Goal: Task Accomplishment & Management: Use online tool/utility

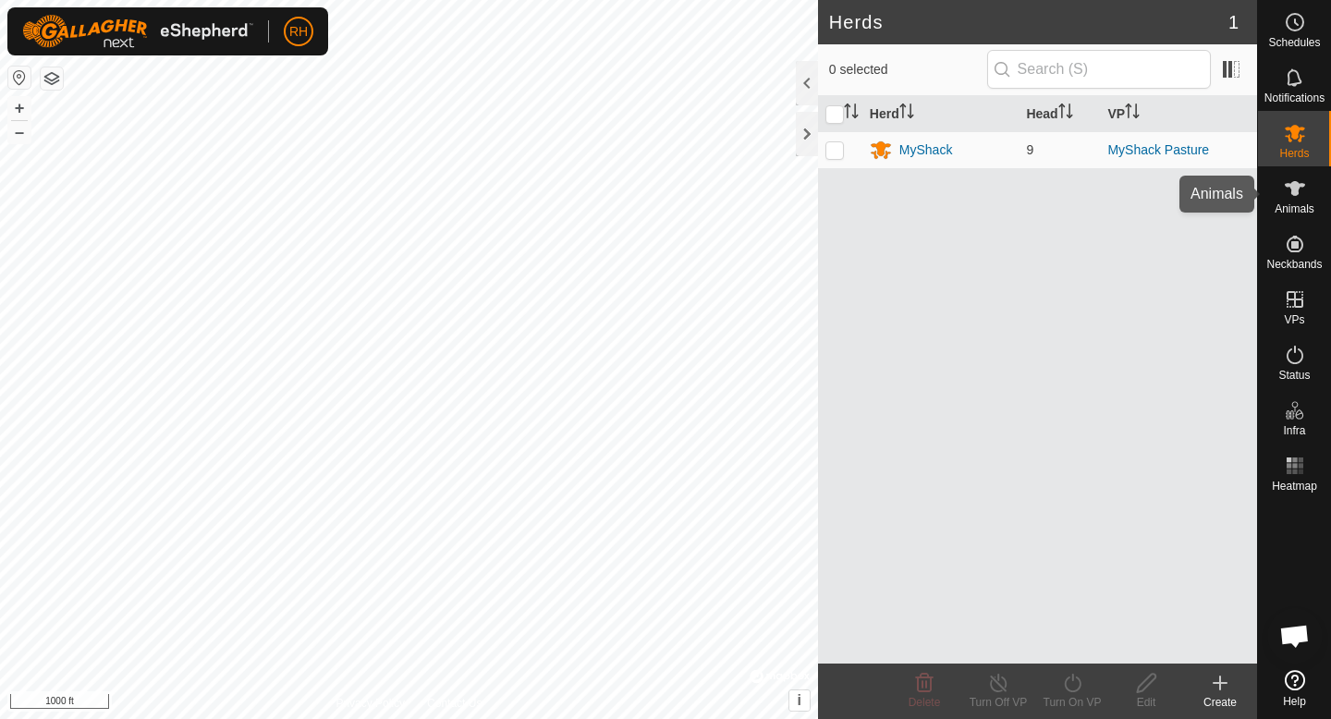
click at [1267, 203] on div "Animals" at bounding box center [1294, 193] width 73 height 55
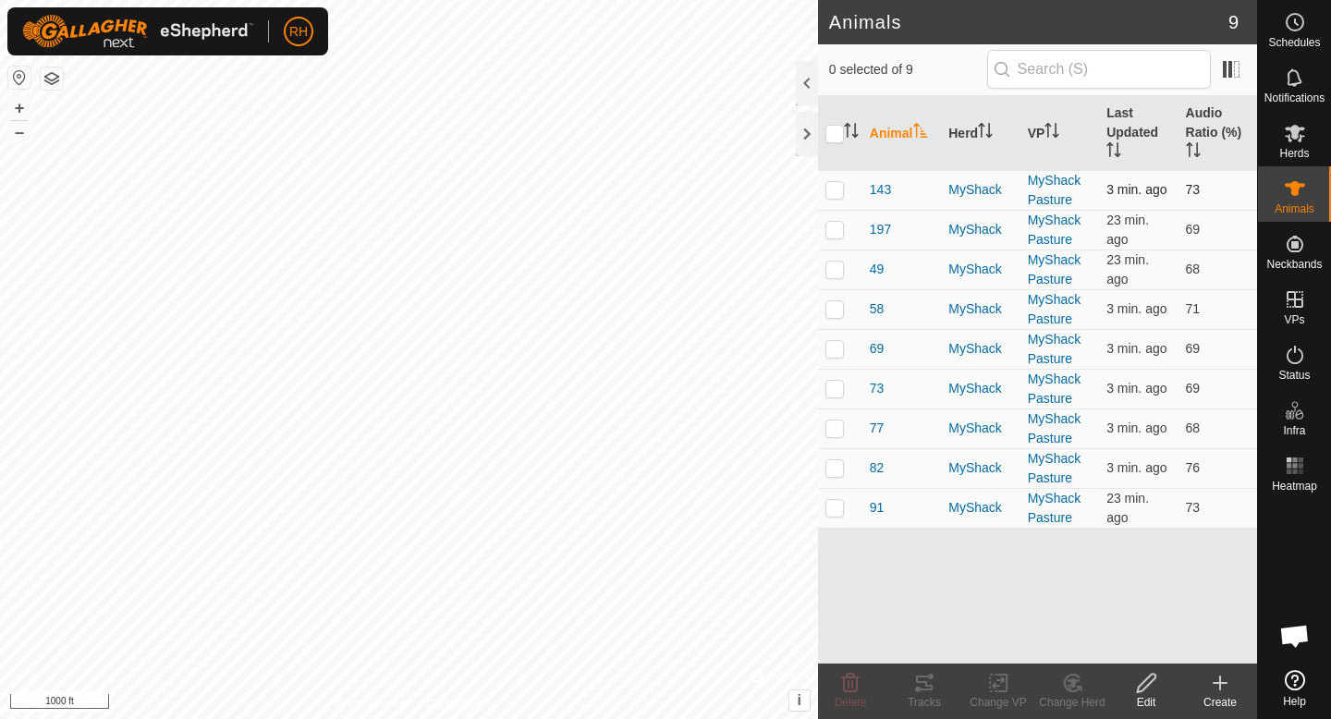
click at [837, 190] on p-checkbox at bounding box center [834, 189] width 18 height 15
click at [928, 700] on div "Tracks" at bounding box center [924, 702] width 74 height 17
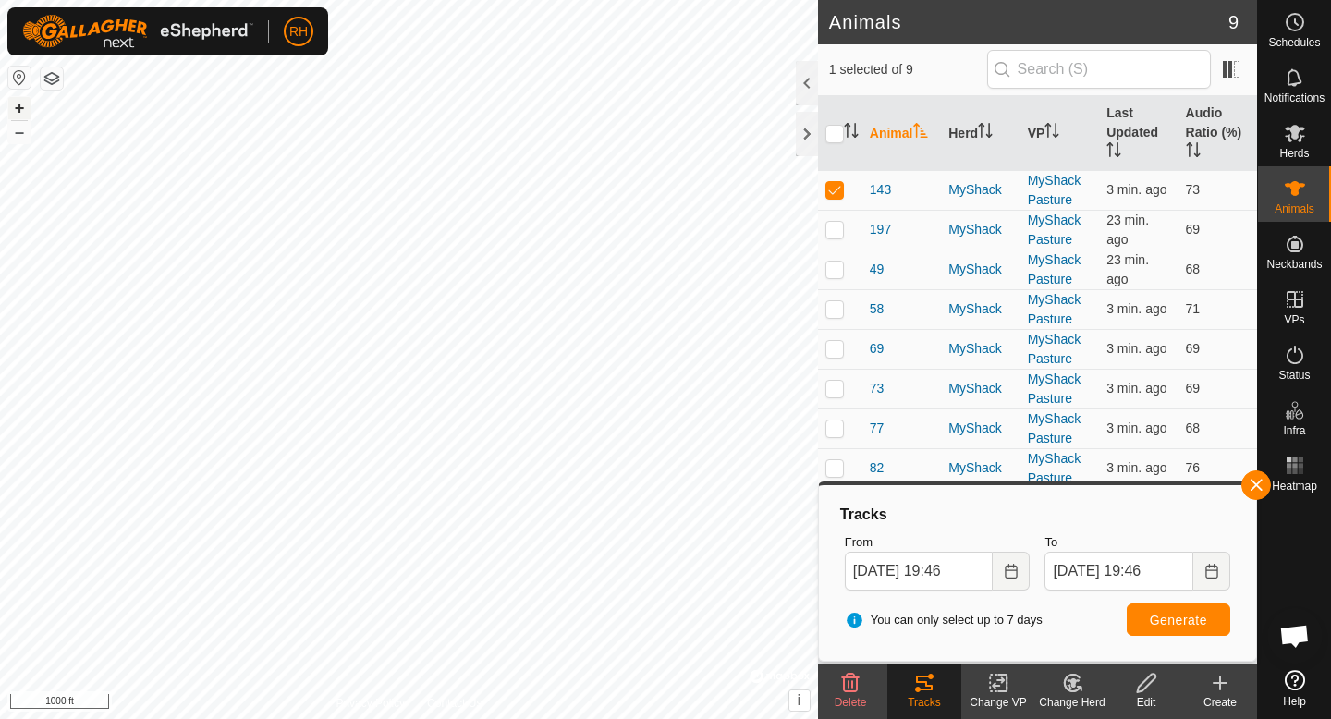
click at [23, 103] on button "+" at bounding box center [19, 108] width 22 height 22
click at [826, 194] on p-checkbox at bounding box center [834, 189] width 18 height 15
checkbox input "false"
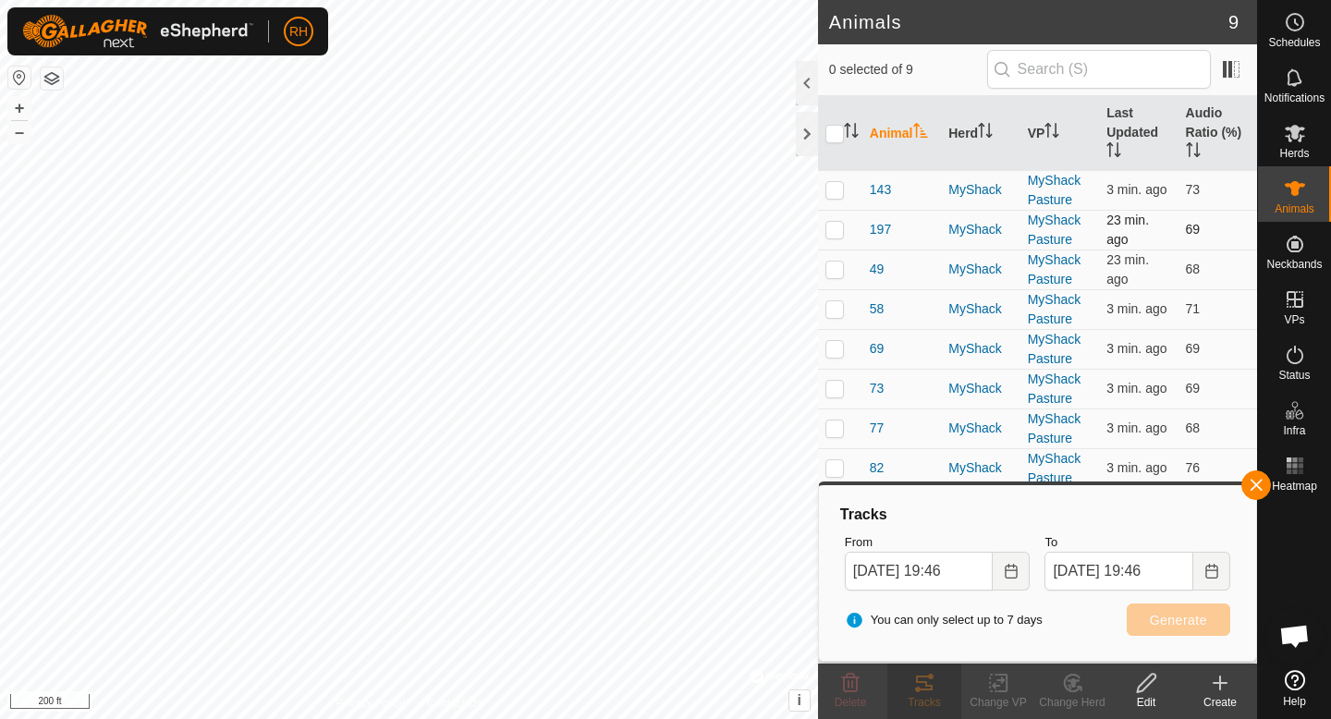
click at [836, 237] on td at bounding box center [840, 230] width 44 height 40
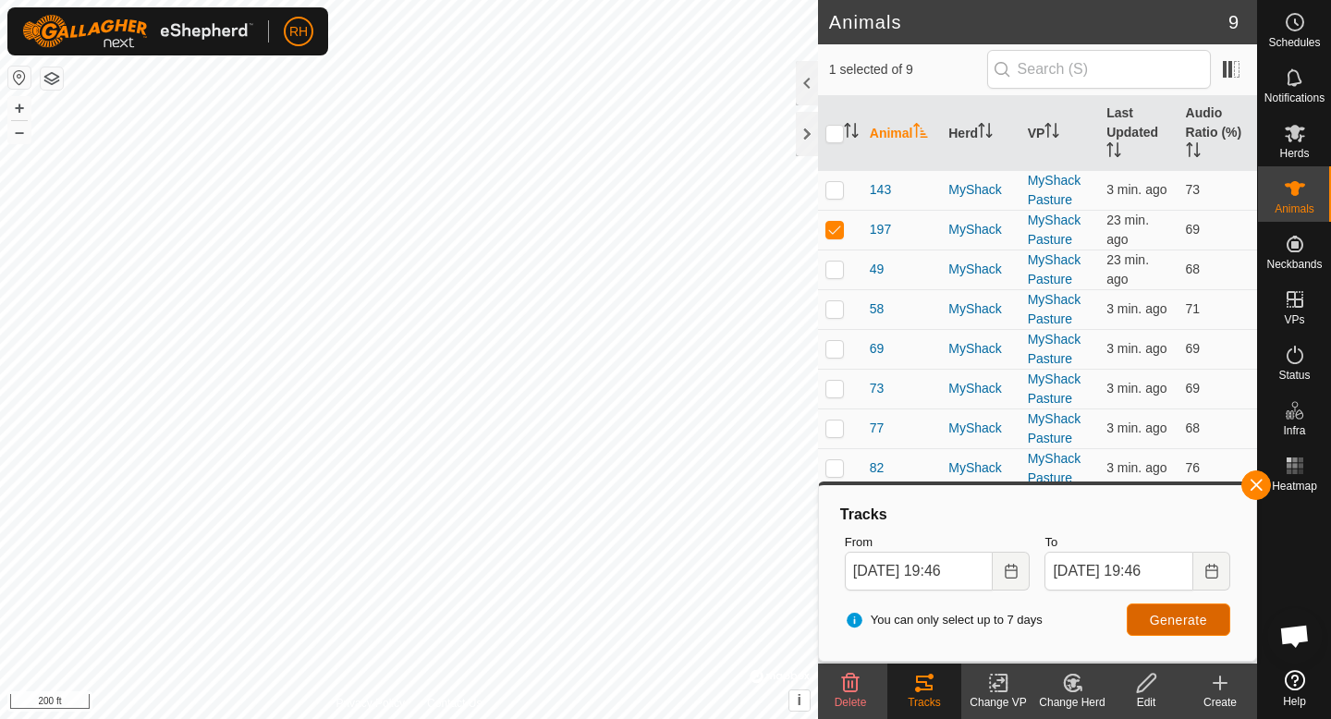
click at [1195, 628] on button "Generate" at bounding box center [1177, 619] width 103 height 32
click at [834, 230] on p-checkbox at bounding box center [834, 229] width 18 height 15
checkbox input "false"
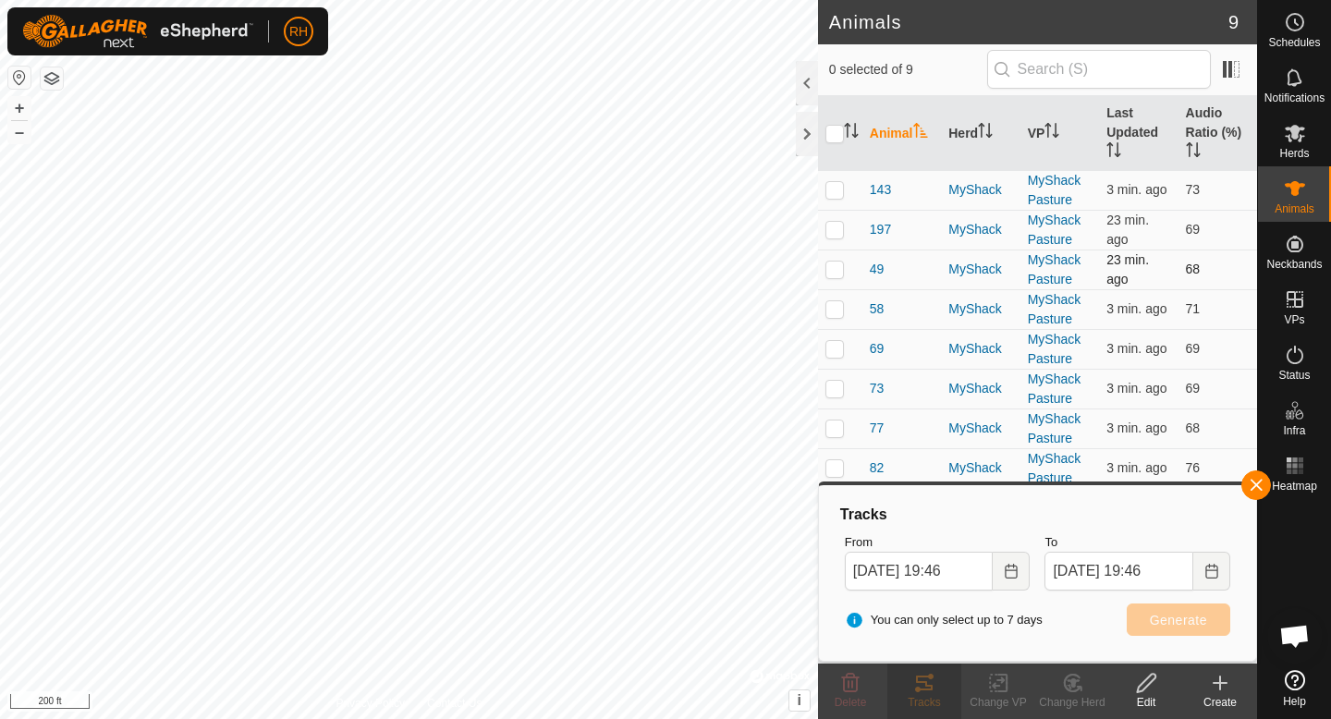
click at [834, 268] on p-checkbox at bounding box center [834, 268] width 18 height 15
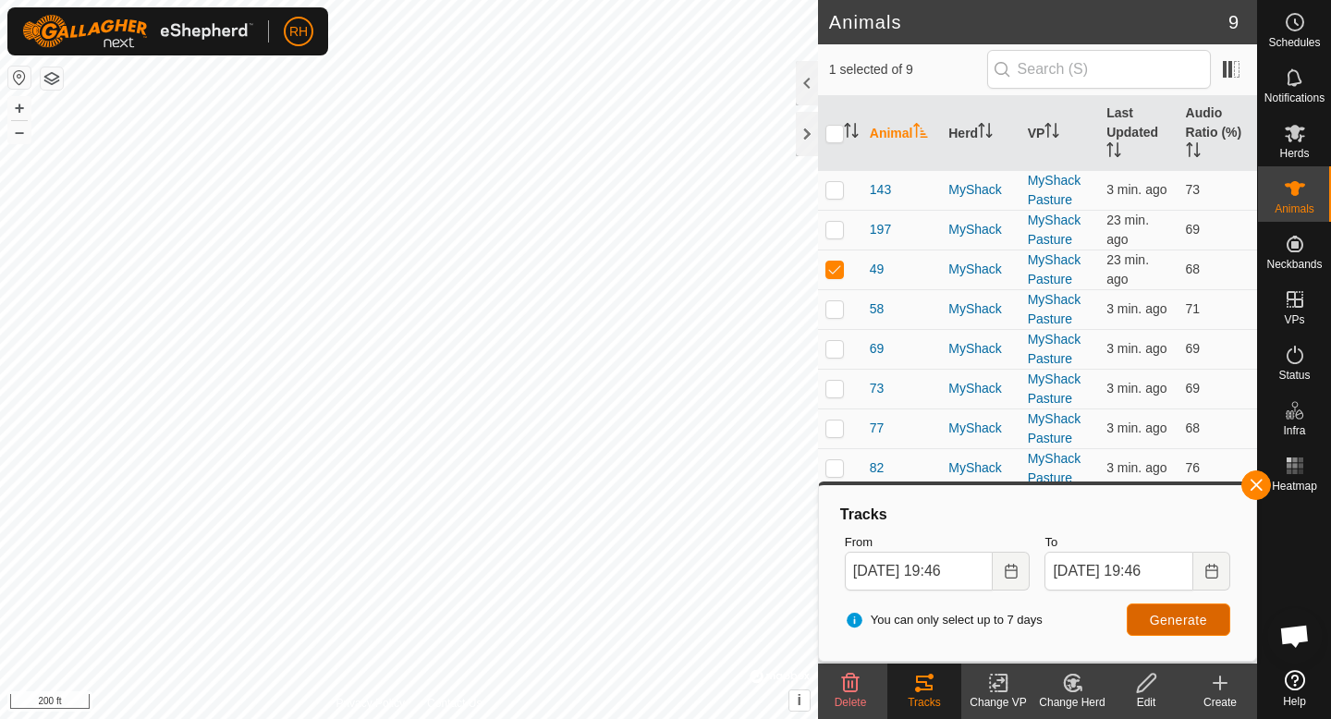
click at [1188, 615] on span "Generate" at bounding box center [1177, 620] width 57 height 15
click at [840, 270] on p-checkbox at bounding box center [834, 268] width 18 height 15
checkbox input "false"
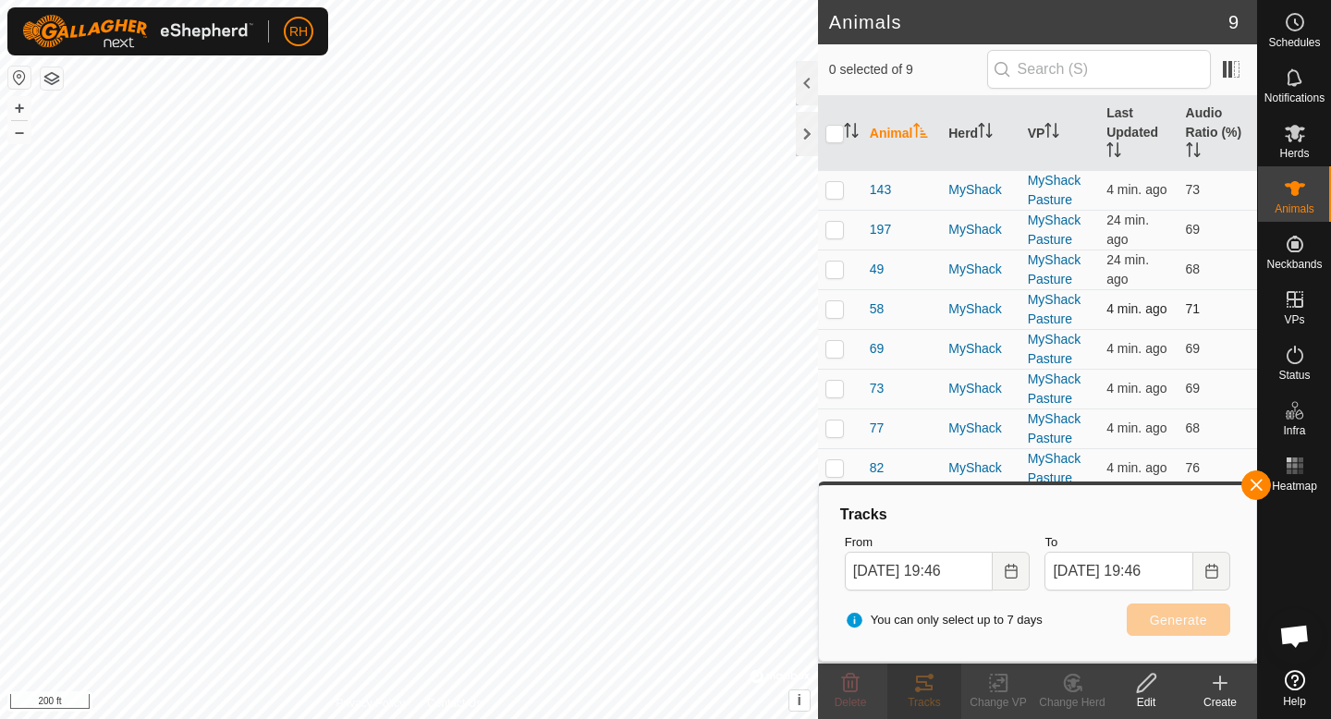
click at [838, 306] on p-checkbox at bounding box center [834, 308] width 18 height 15
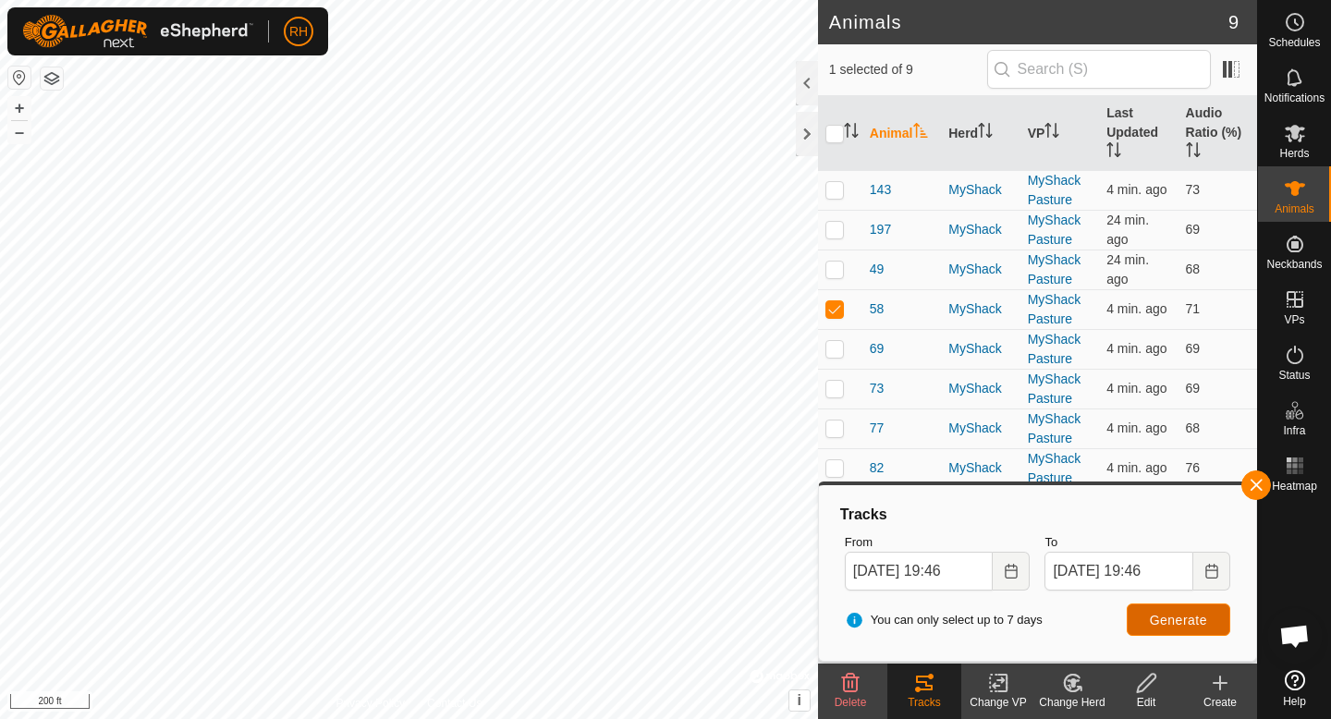
click at [1144, 615] on button "Generate" at bounding box center [1177, 619] width 103 height 32
click at [833, 310] on p-checkbox at bounding box center [834, 308] width 18 height 15
checkbox input "false"
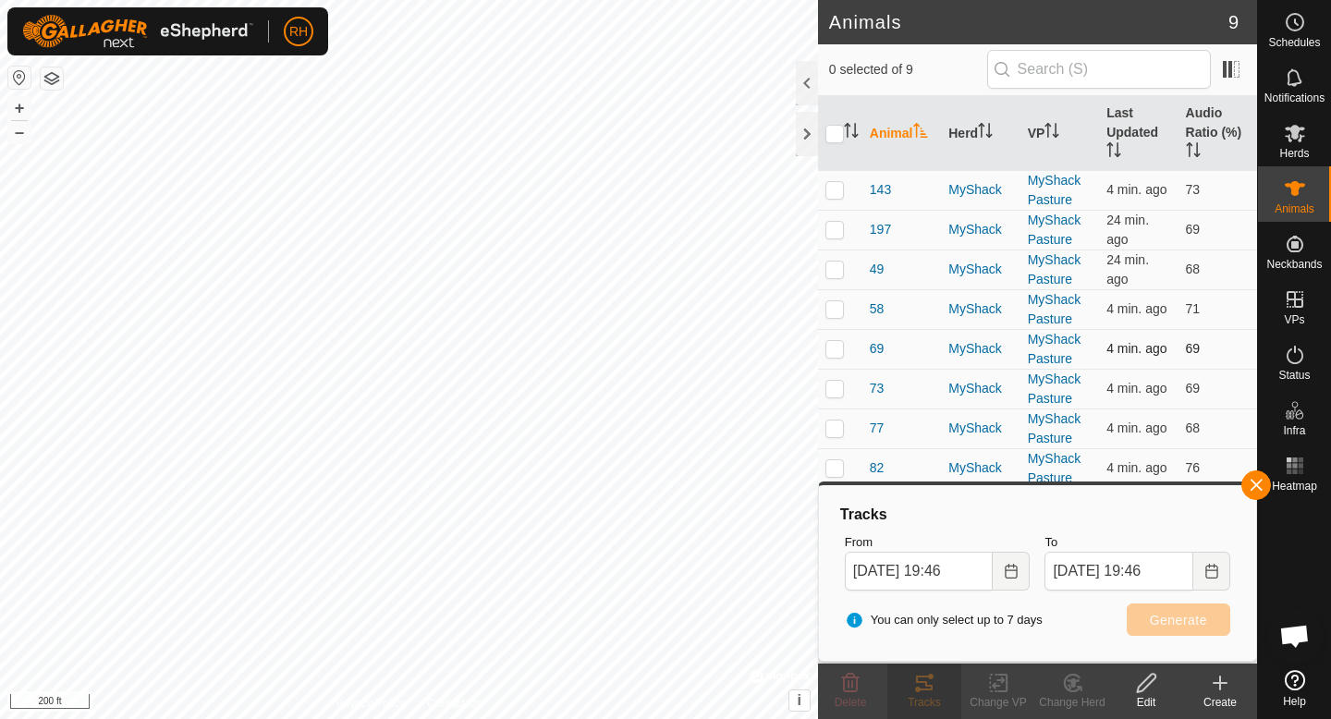
click at [833, 350] on p-checkbox at bounding box center [834, 348] width 18 height 15
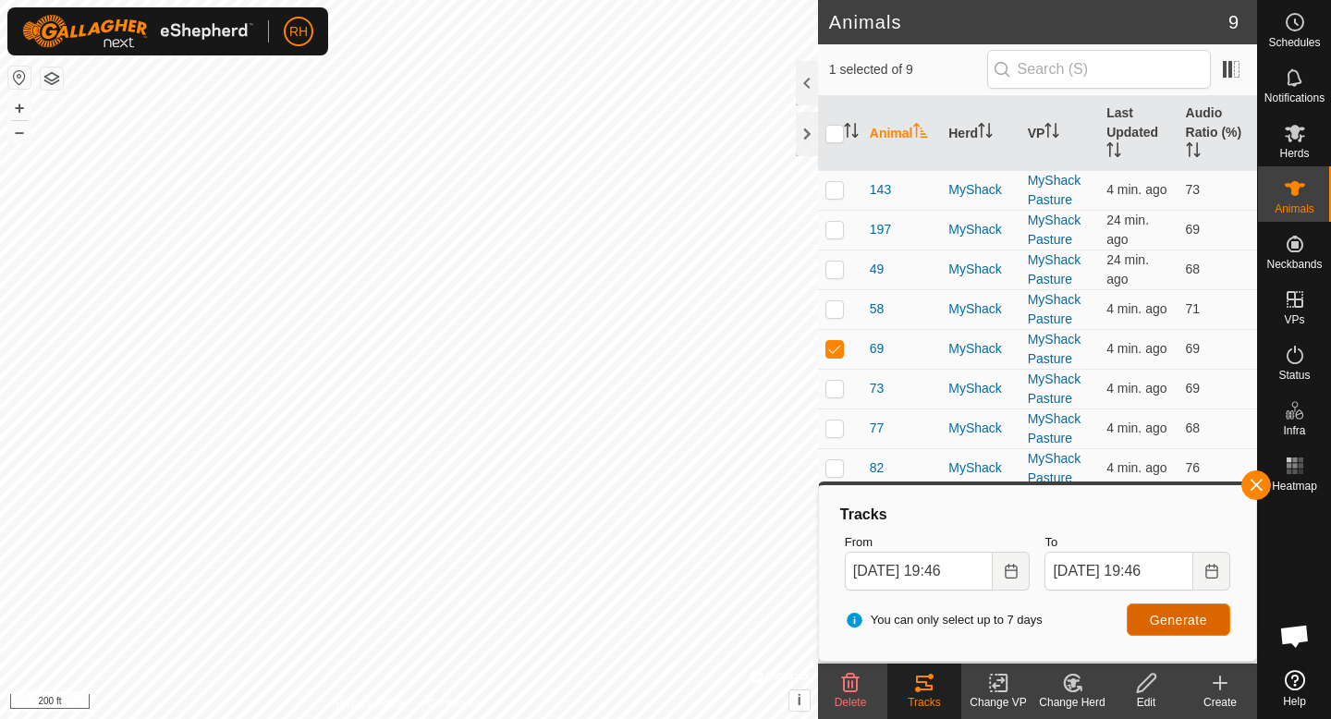
click at [1152, 615] on span "Generate" at bounding box center [1177, 620] width 57 height 15
click at [24, 107] on button "+" at bounding box center [19, 108] width 22 height 22
click at [26, 111] on button "+" at bounding box center [19, 108] width 22 height 22
click at [18, 134] on button "–" at bounding box center [19, 132] width 22 height 22
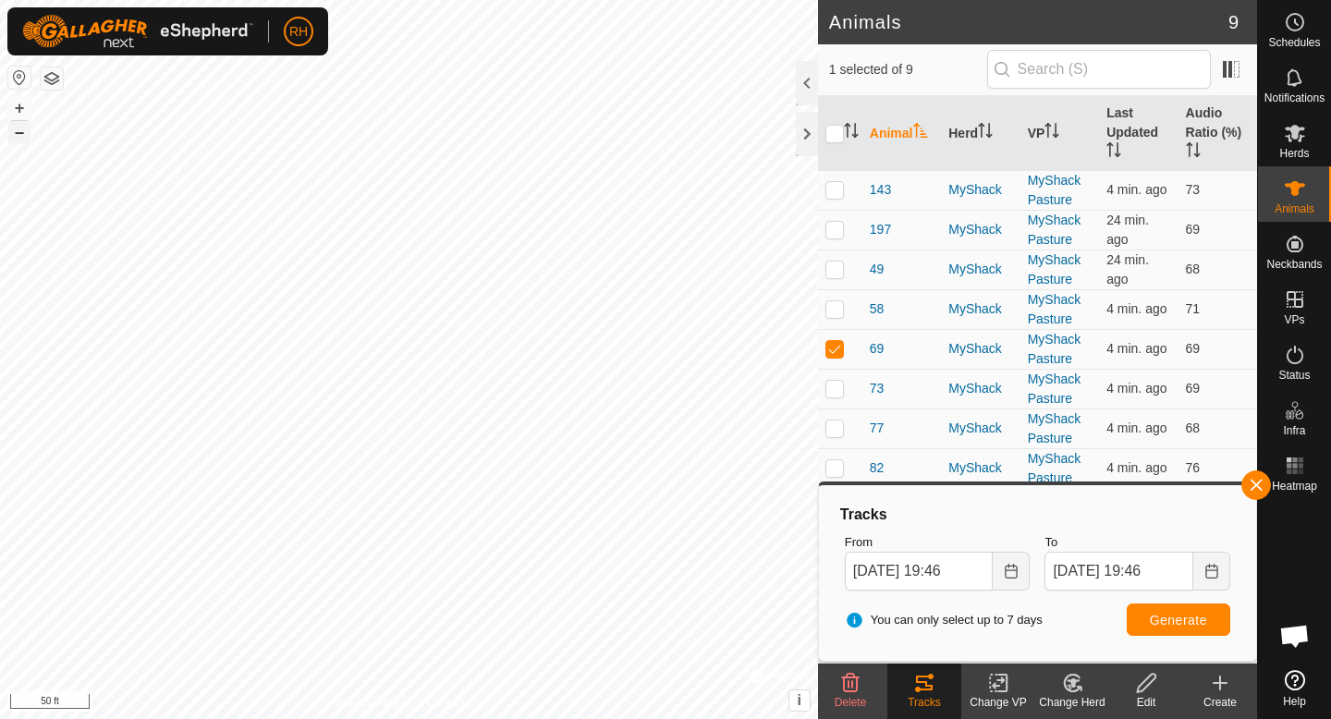
click at [18, 134] on button "–" at bounding box center [19, 132] width 22 height 22
click at [15, 111] on button "+" at bounding box center [19, 108] width 22 height 22
click at [18, 139] on button "–" at bounding box center [19, 132] width 22 height 22
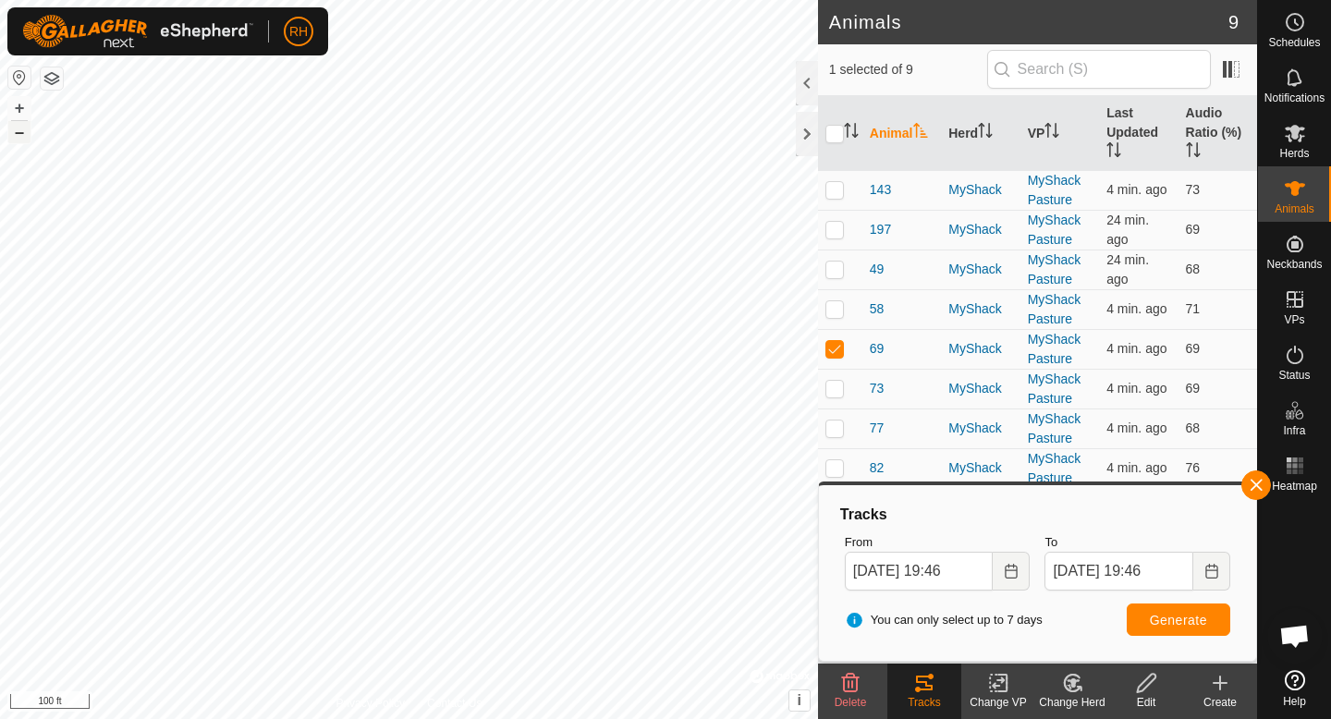
click at [18, 139] on button "–" at bounding box center [19, 132] width 22 height 22
click at [24, 106] on button "+" at bounding box center [19, 108] width 22 height 22
click at [28, 108] on button "+" at bounding box center [19, 108] width 22 height 22
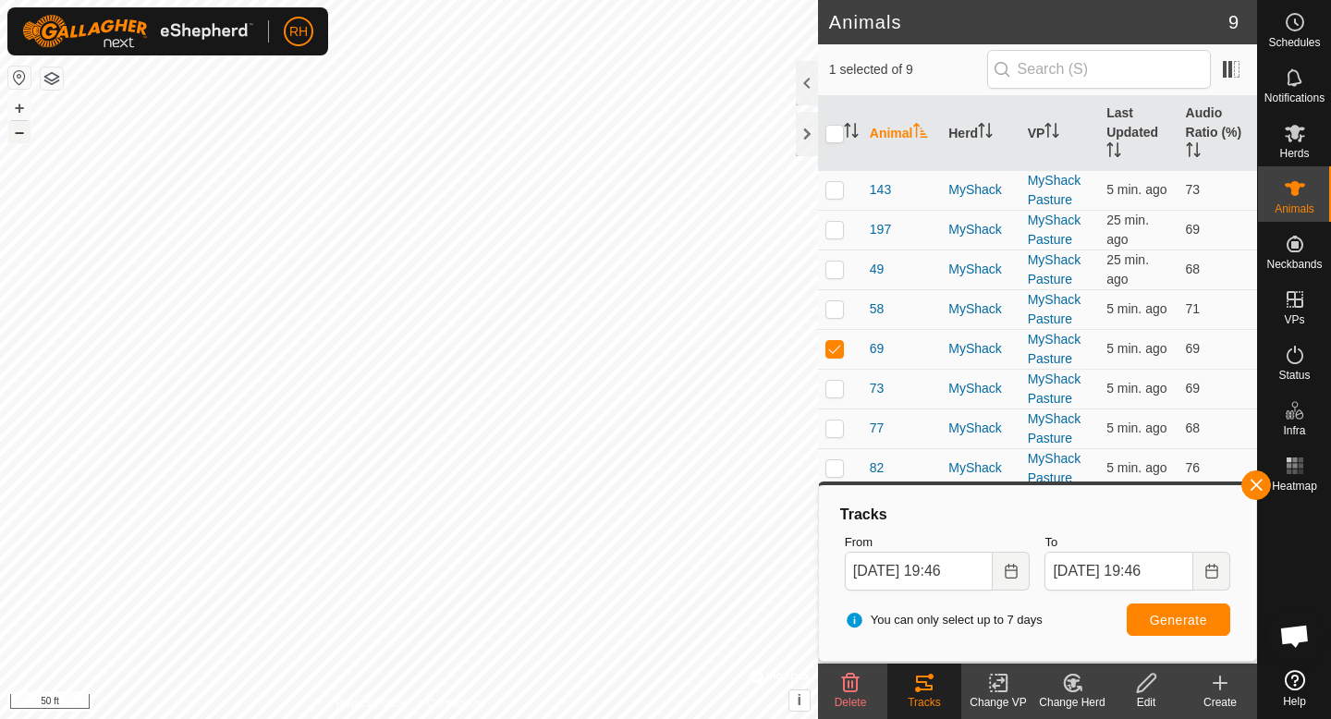
click at [23, 132] on button "–" at bounding box center [19, 132] width 22 height 22
click at [19, 102] on button "+" at bounding box center [19, 108] width 22 height 22
click at [20, 141] on button "–" at bounding box center [19, 132] width 22 height 22
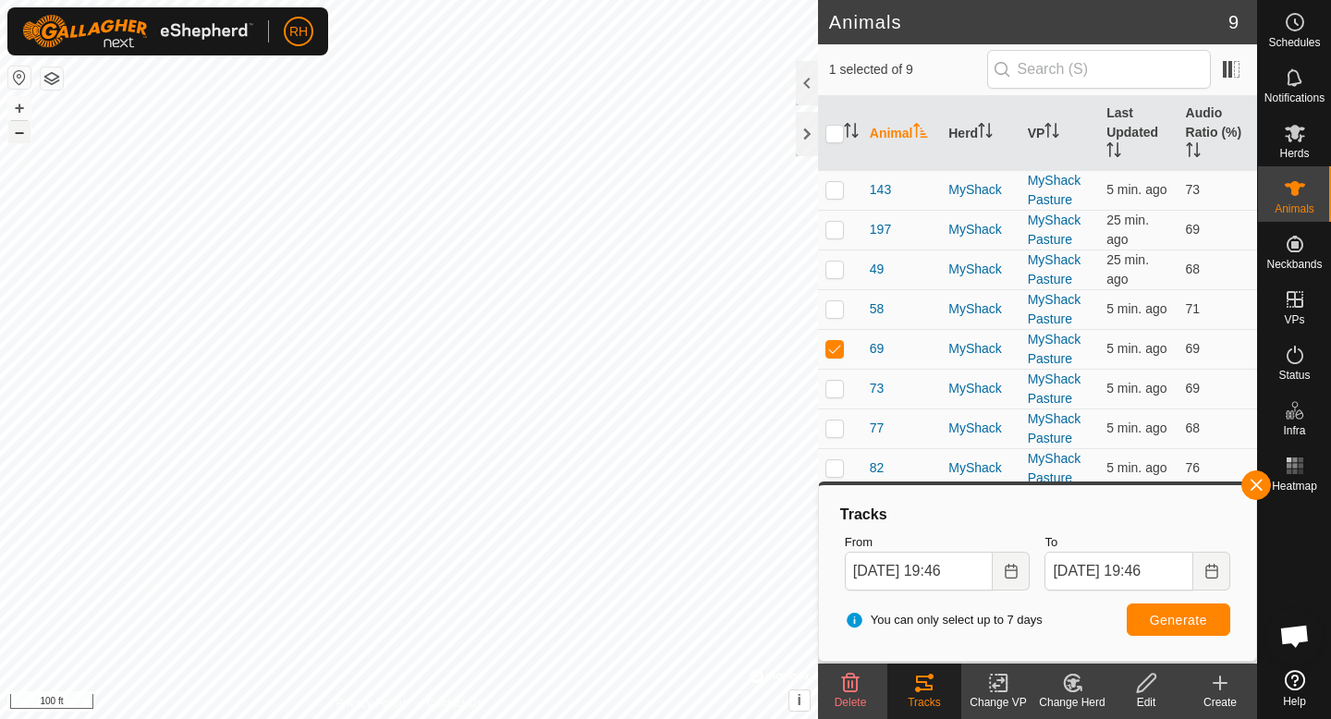
click at [20, 141] on button "–" at bounding box center [19, 132] width 22 height 22
click at [19, 141] on button "–" at bounding box center [19, 132] width 22 height 22
click at [23, 111] on button "+" at bounding box center [19, 108] width 22 height 22
click at [840, 355] on p-checkbox at bounding box center [834, 348] width 18 height 15
checkbox input "false"
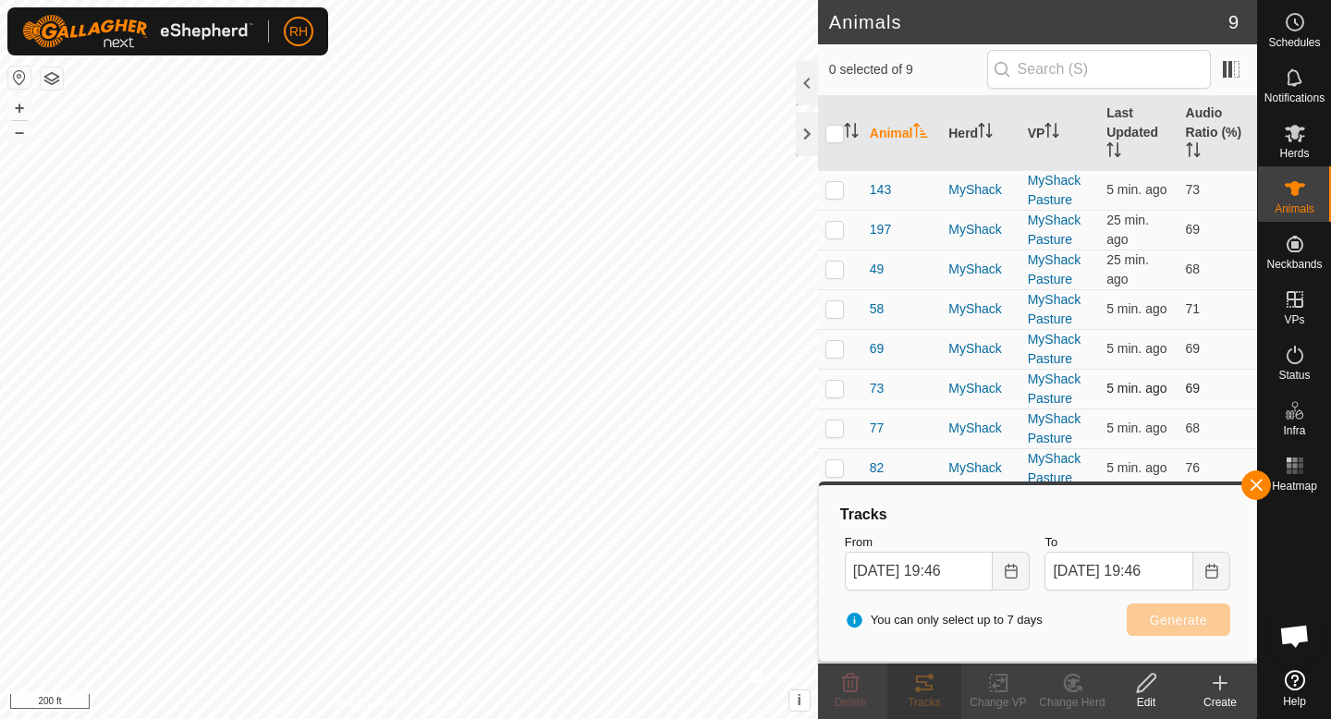
click at [835, 395] on p-checkbox at bounding box center [834, 388] width 18 height 15
checkbox input "true"
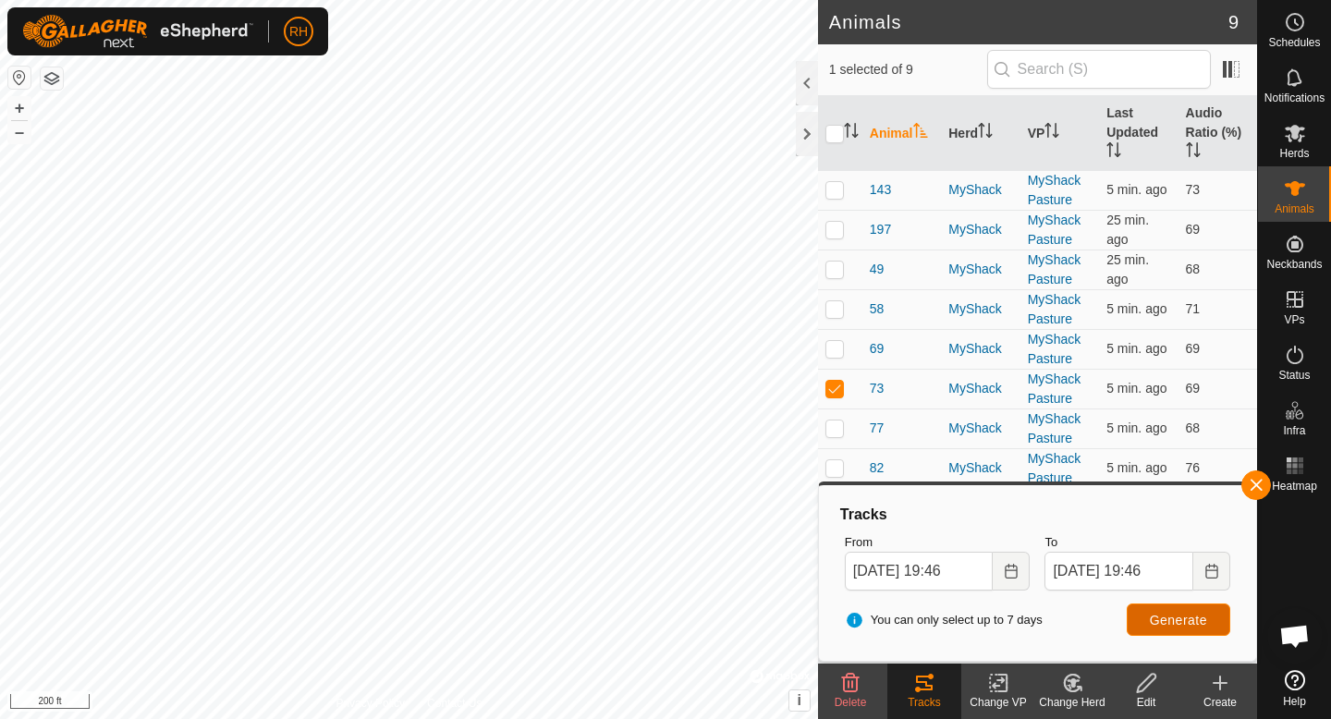
click at [1149, 621] on span "Generate" at bounding box center [1177, 620] width 57 height 15
click at [833, 429] on p-checkbox at bounding box center [834, 427] width 18 height 15
checkbox input "true"
click at [831, 381] on p-checkbox at bounding box center [834, 388] width 18 height 15
checkbox input "false"
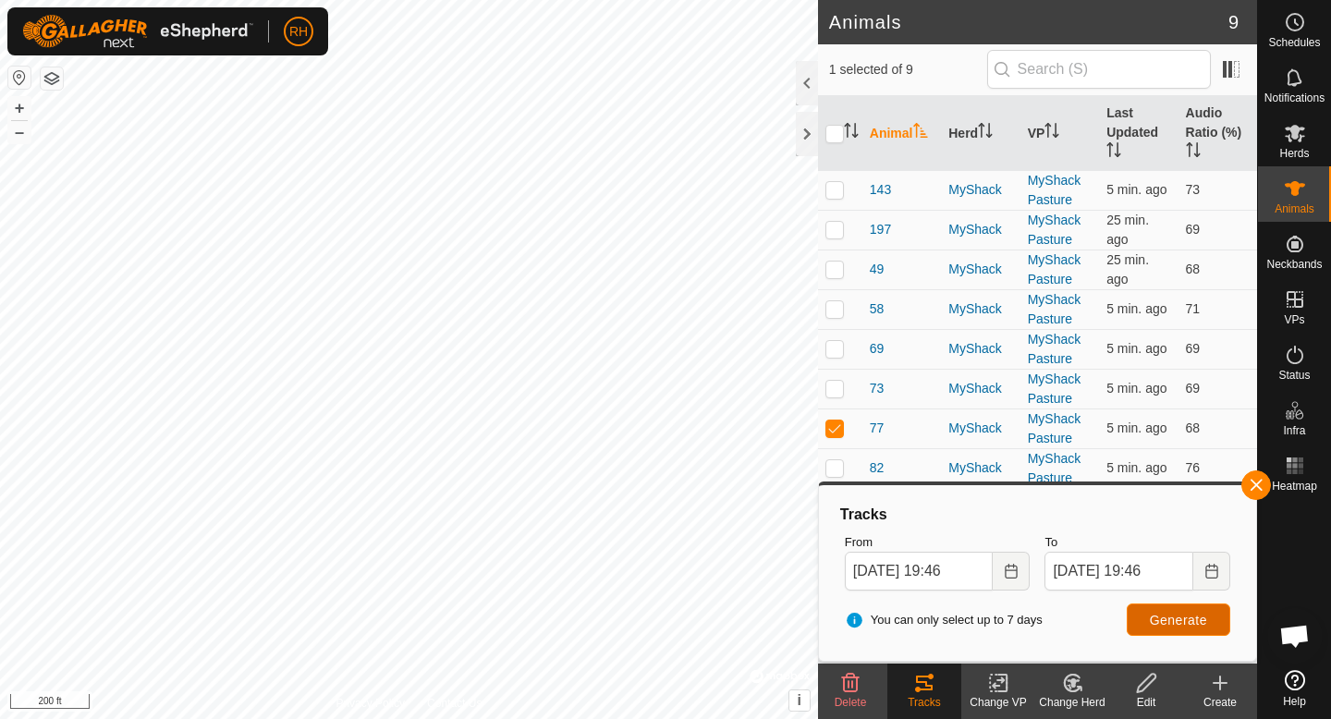
click at [1165, 618] on span "Generate" at bounding box center [1177, 620] width 57 height 15
click at [840, 433] on p-checkbox at bounding box center [834, 427] width 18 height 15
checkbox input "false"
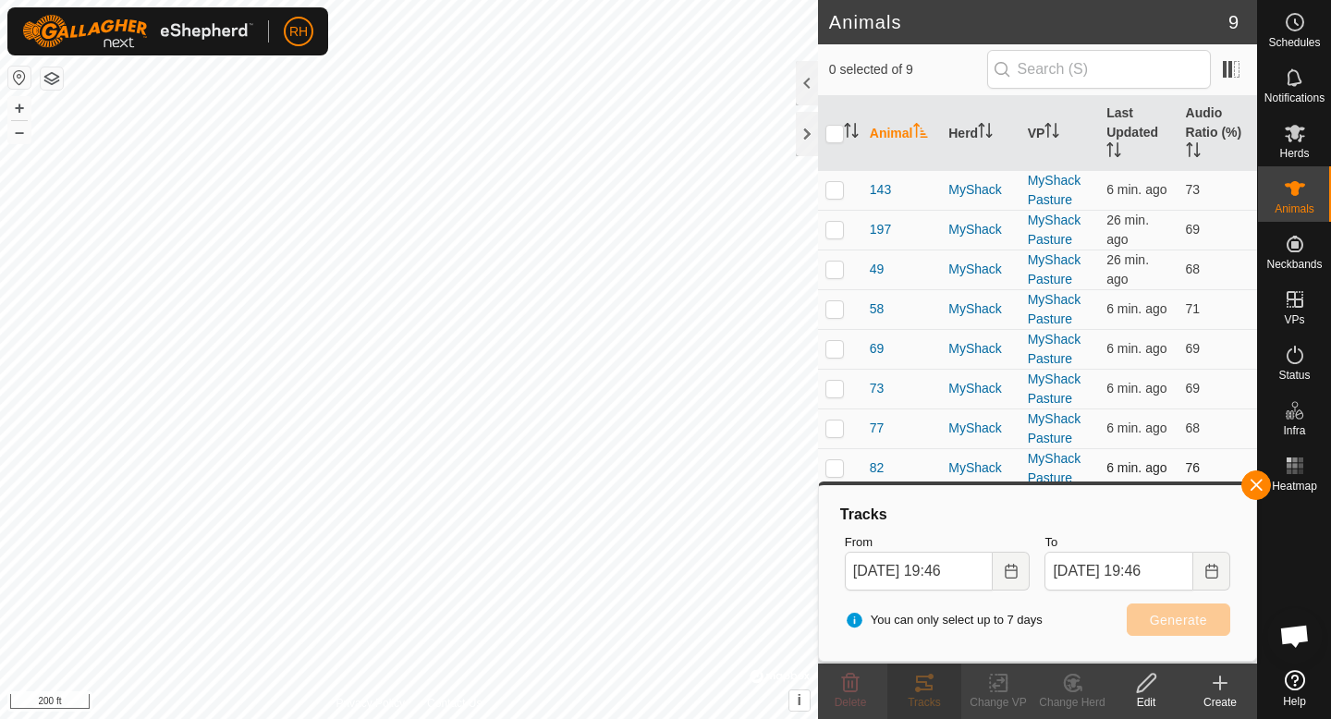
click at [840, 472] on p-checkbox at bounding box center [834, 467] width 18 height 15
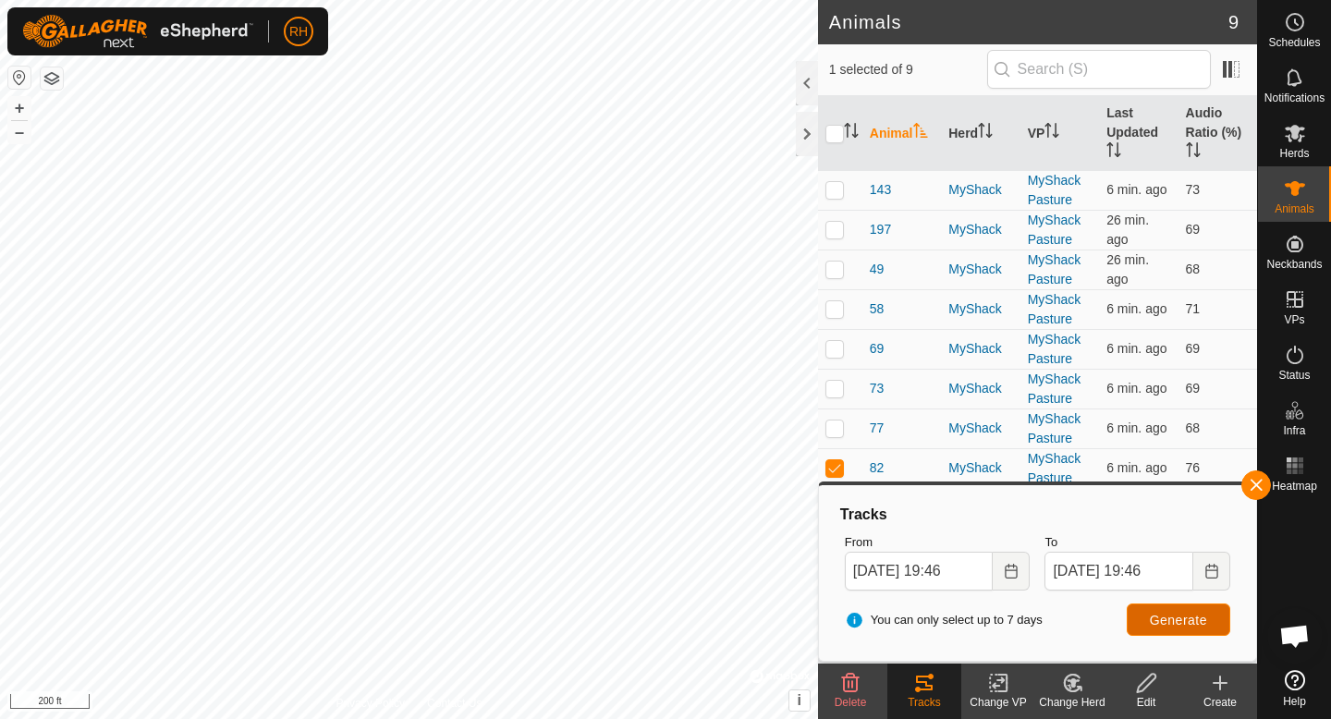
click at [1184, 614] on span "Generate" at bounding box center [1177, 620] width 57 height 15
click at [450, 0] on html "RH Schedules Notifications Herds Animals Neckbands VPs Status Infra Heatmap Hel…" at bounding box center [665, 359] width 1331 height 719
click at [827, 467] on p-checkbox at bounding box center [834, 467] width 18 height 15
checkbox input "false"
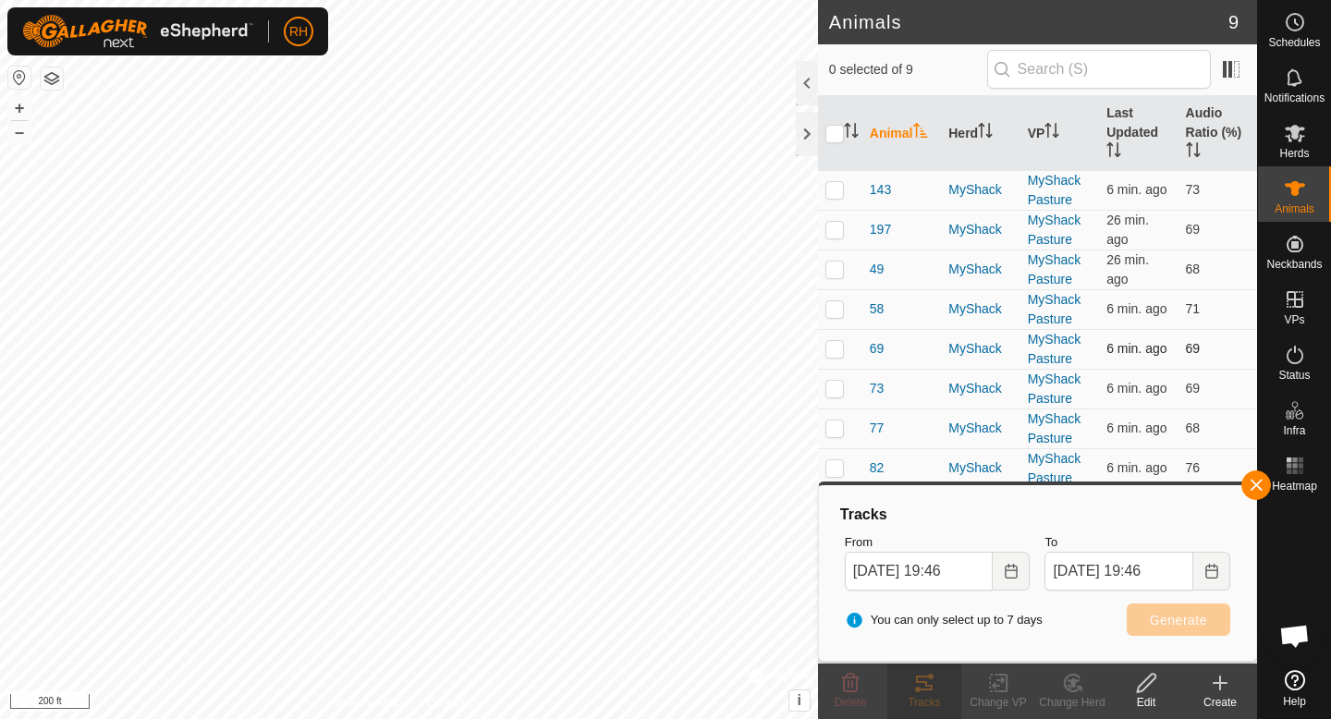
click at [833, 341] on p-checkbox at bounding box center [834, 348] width 18 height 15
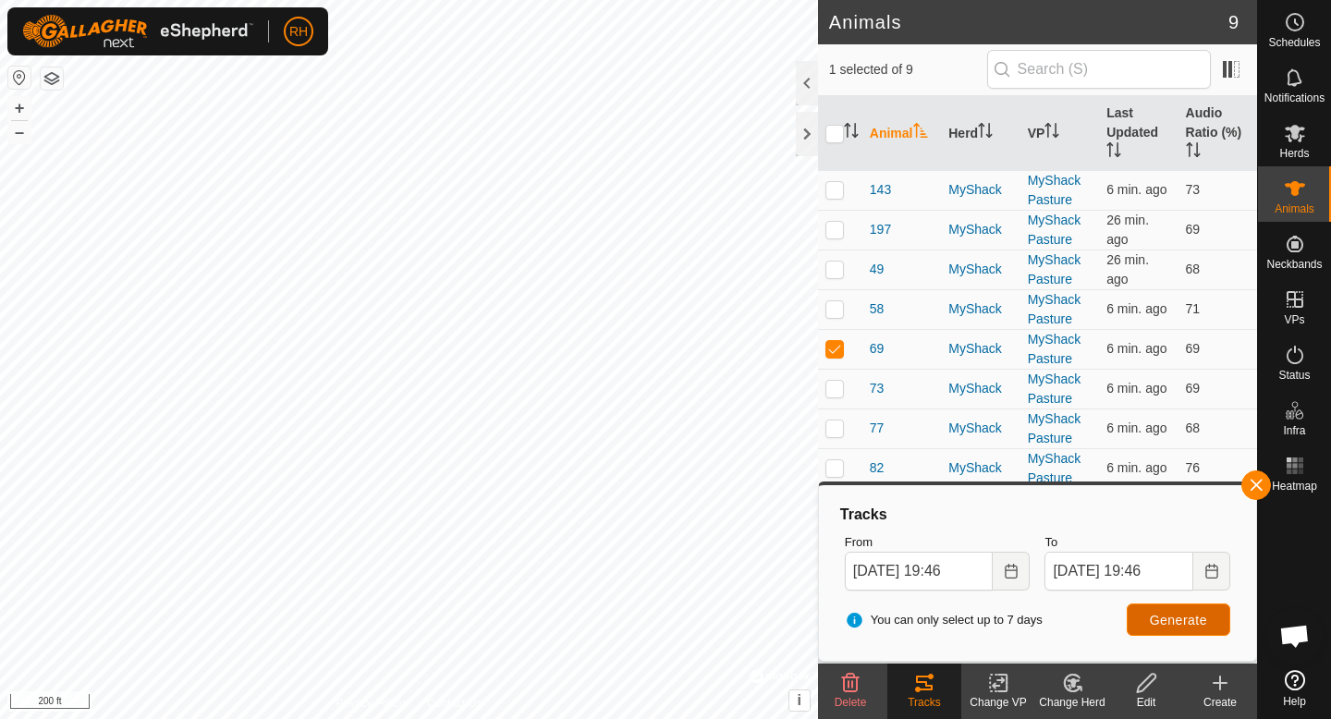
click at [1157, 614] on span "Generate" at bounding box center [1177, 620] width 57 height 15
click at [832, 344] on p-checkbox at bounding box center [834, 348] width 18 height 15
checkbox input "false"
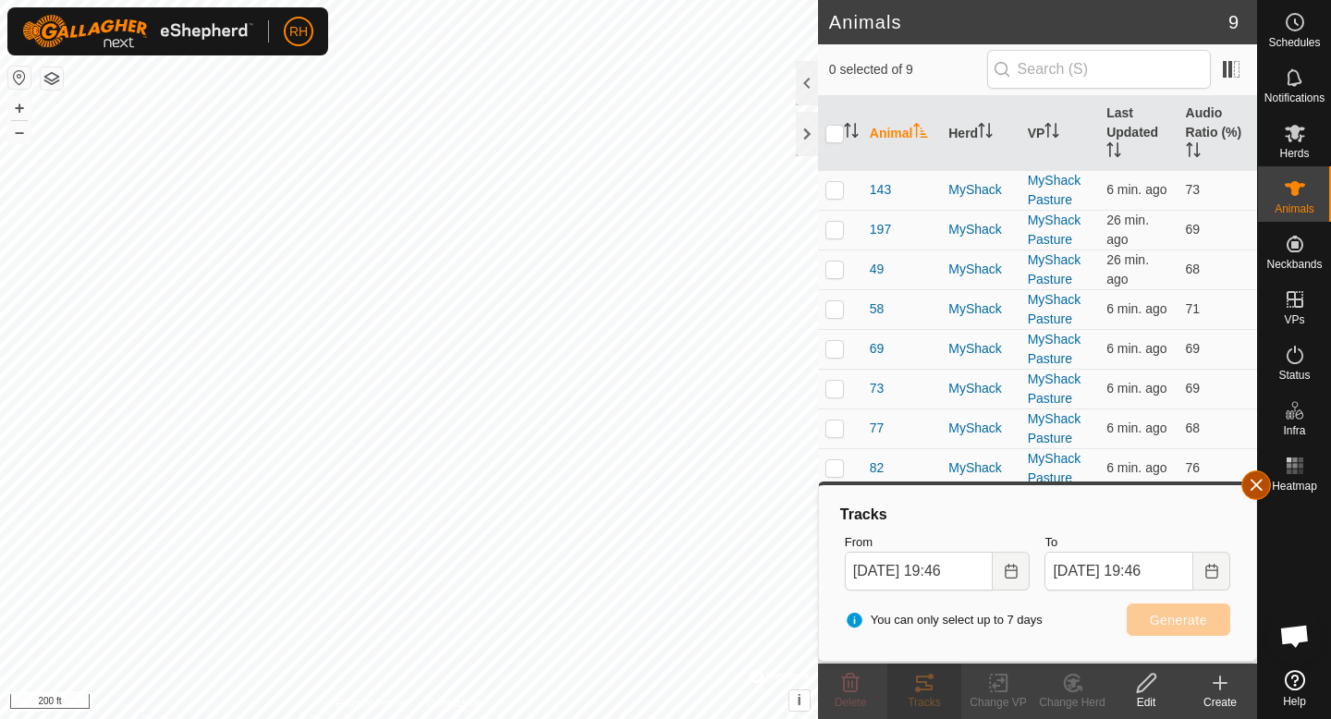
click at [1256, 481] on button "button" at bounding box center [1256, 485] width 30 height 30
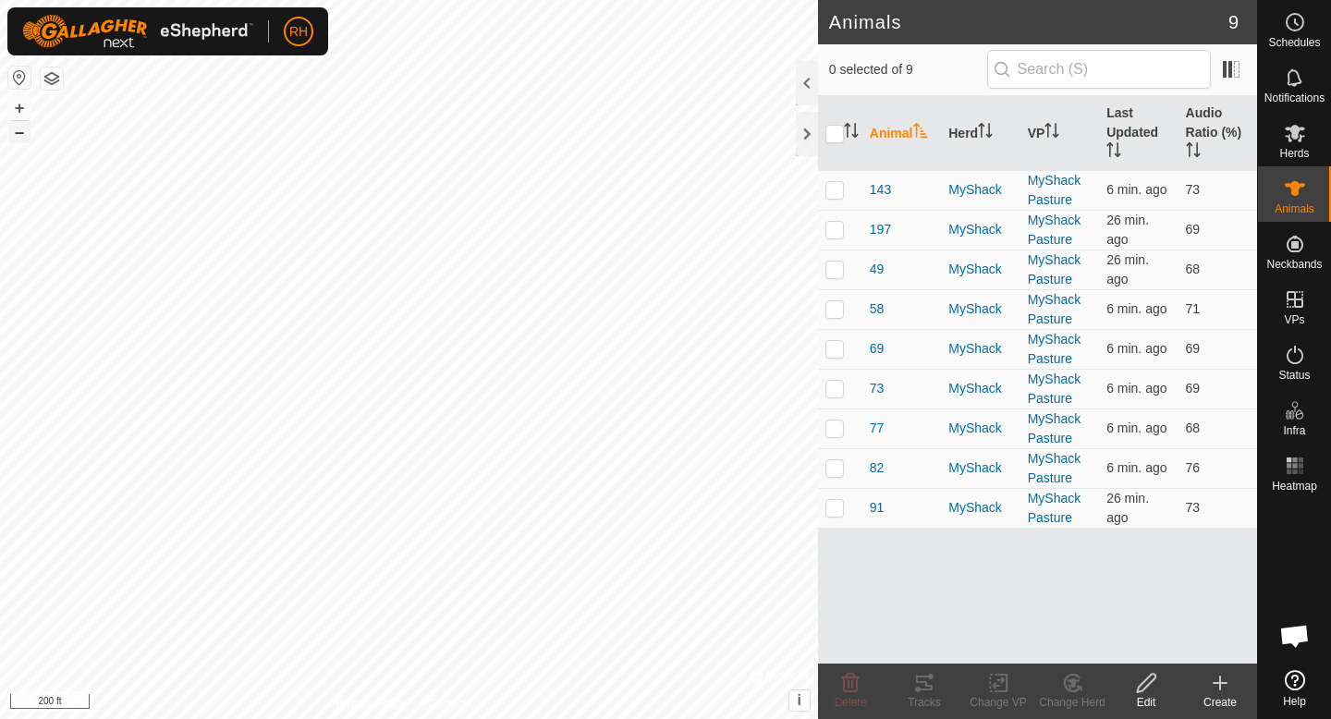
click at [29, 138] on button "–" at bounding box center [19, 132] width 22 height 22
click at [27, 109] on button "+" at bounding box center [19, 108] width 22 height 22
click at [18, 112] on button "+" at bounding box center [19, 108] width 22 height 22
click at [23, 132] on button "–" at bounding box center [19, 132] width 22 height 22
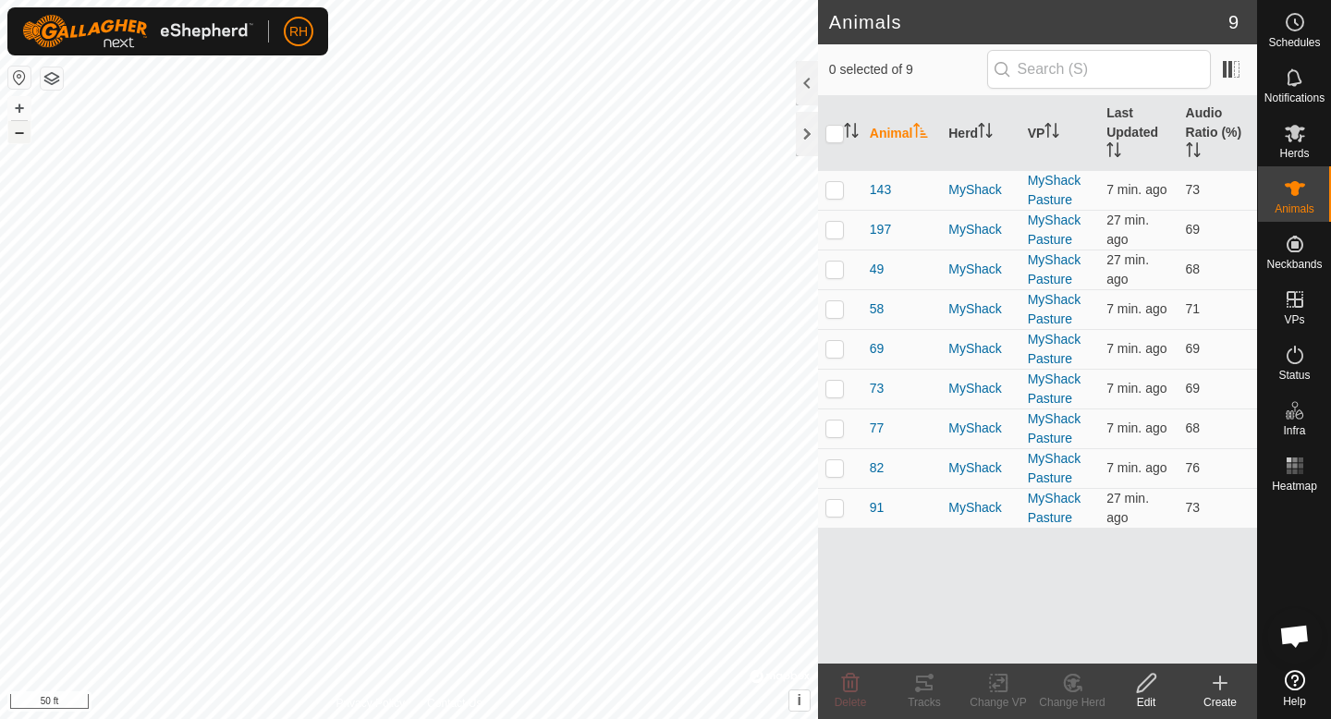
click at [23, 132] on button "–" at bounding box center [19, 132] width 22 height 22
